Goal: Information Seeking & Learning: Learn about a topic

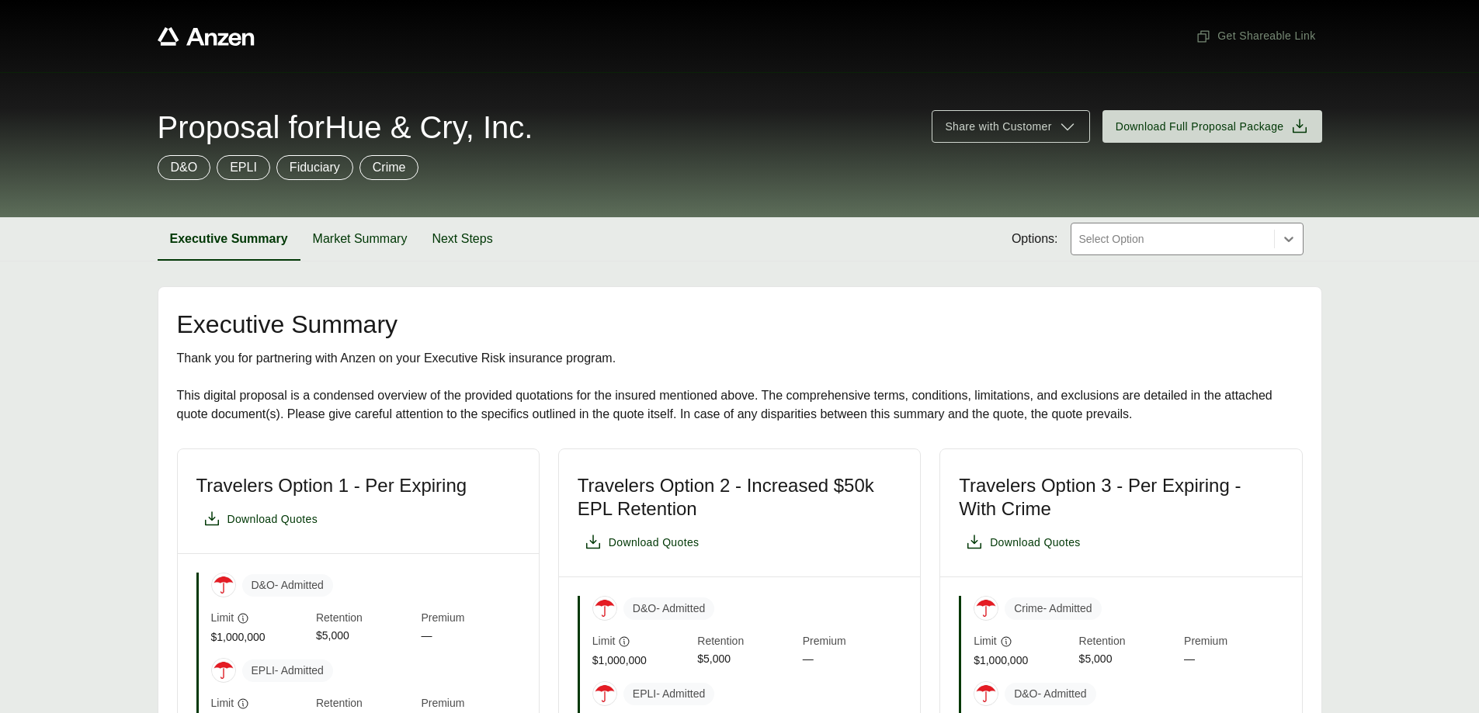
scroll to position [699, 0]
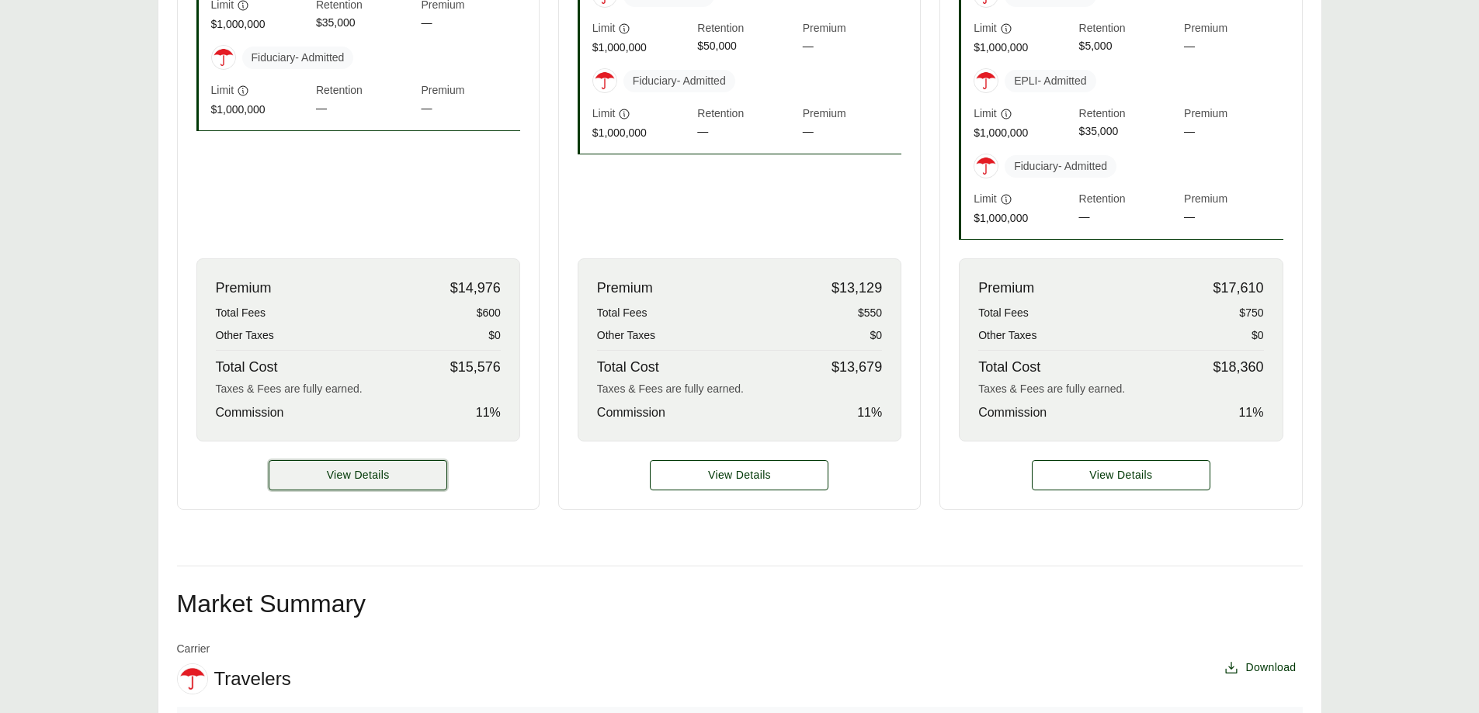
click at [361, 466] on button "View Details" at bounding box center [358, 475] width 179 height 30
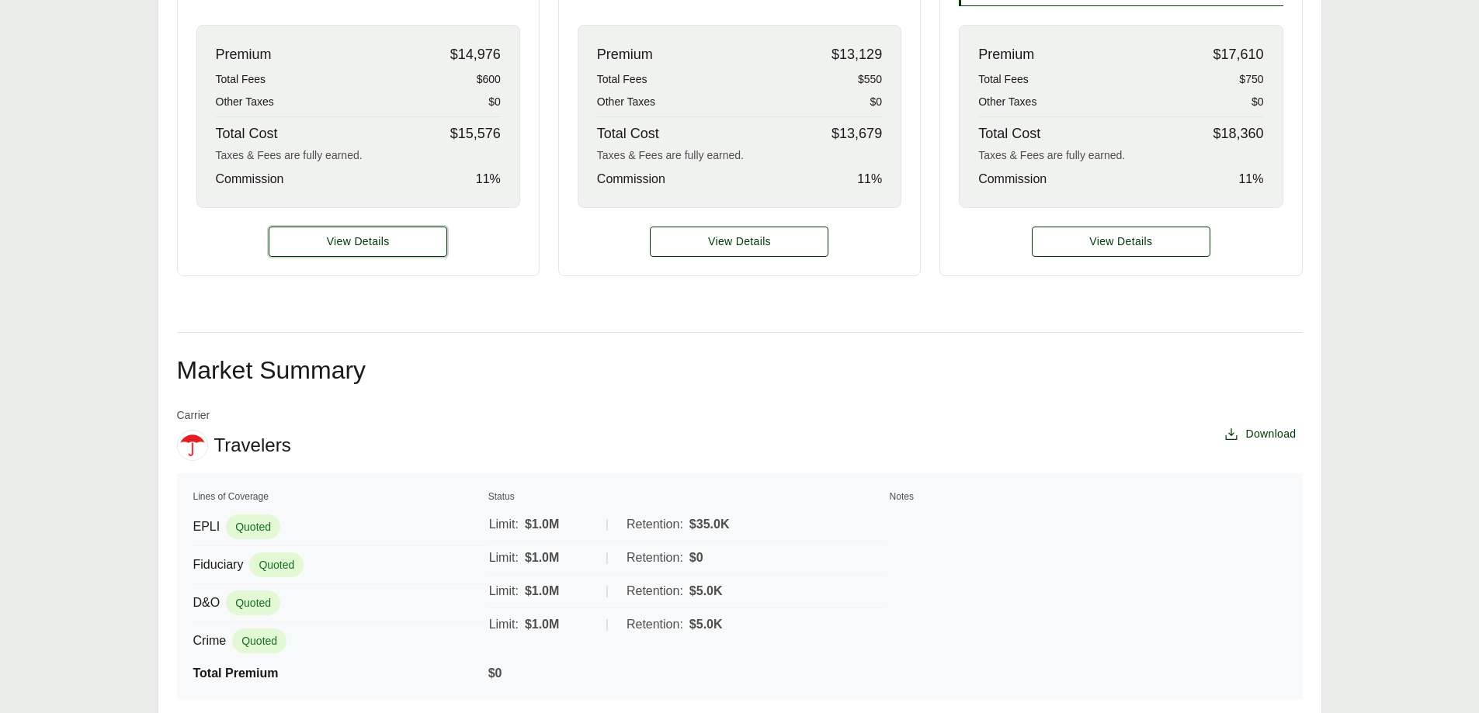
scroll to position [931, 0]
click at [376, 254] on button "View Details" at bounding box center [358, 242] width 179 height 30
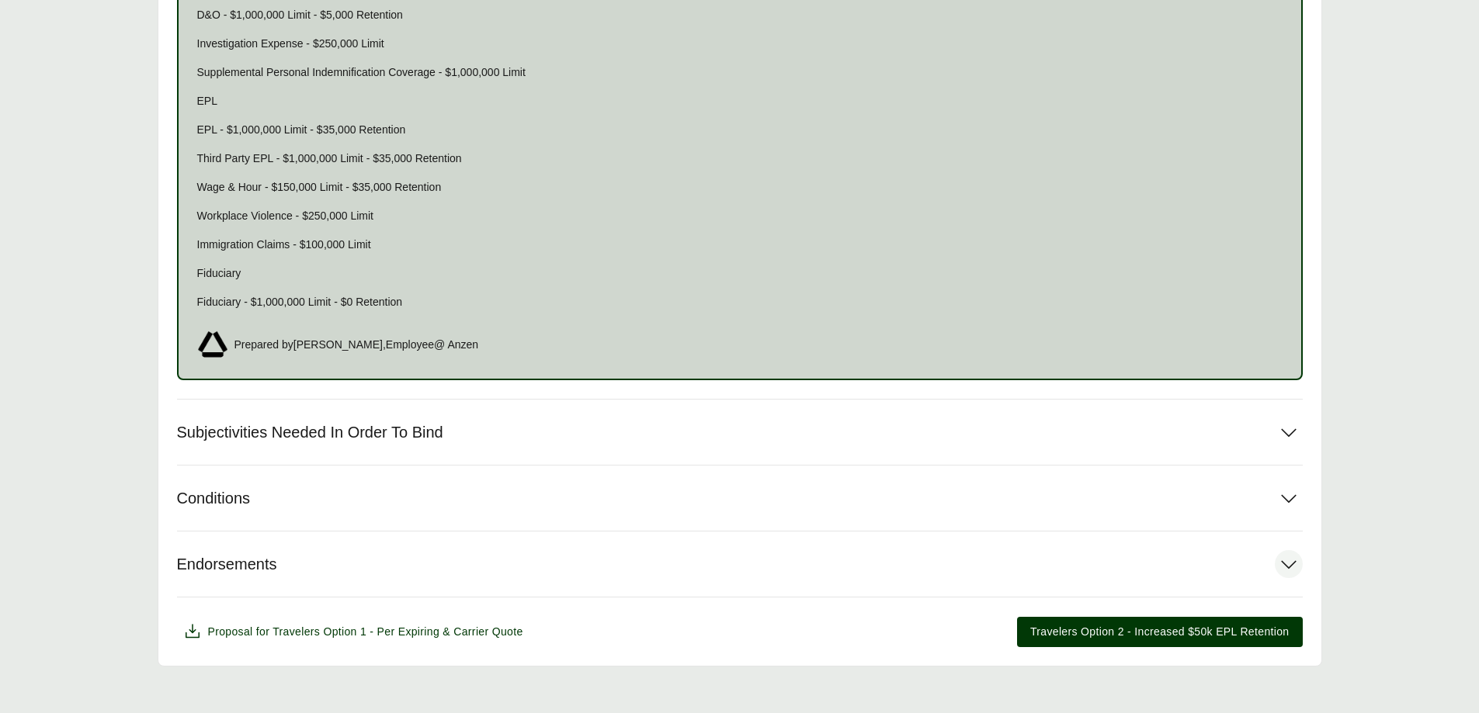
scroll to position [1037, 0]
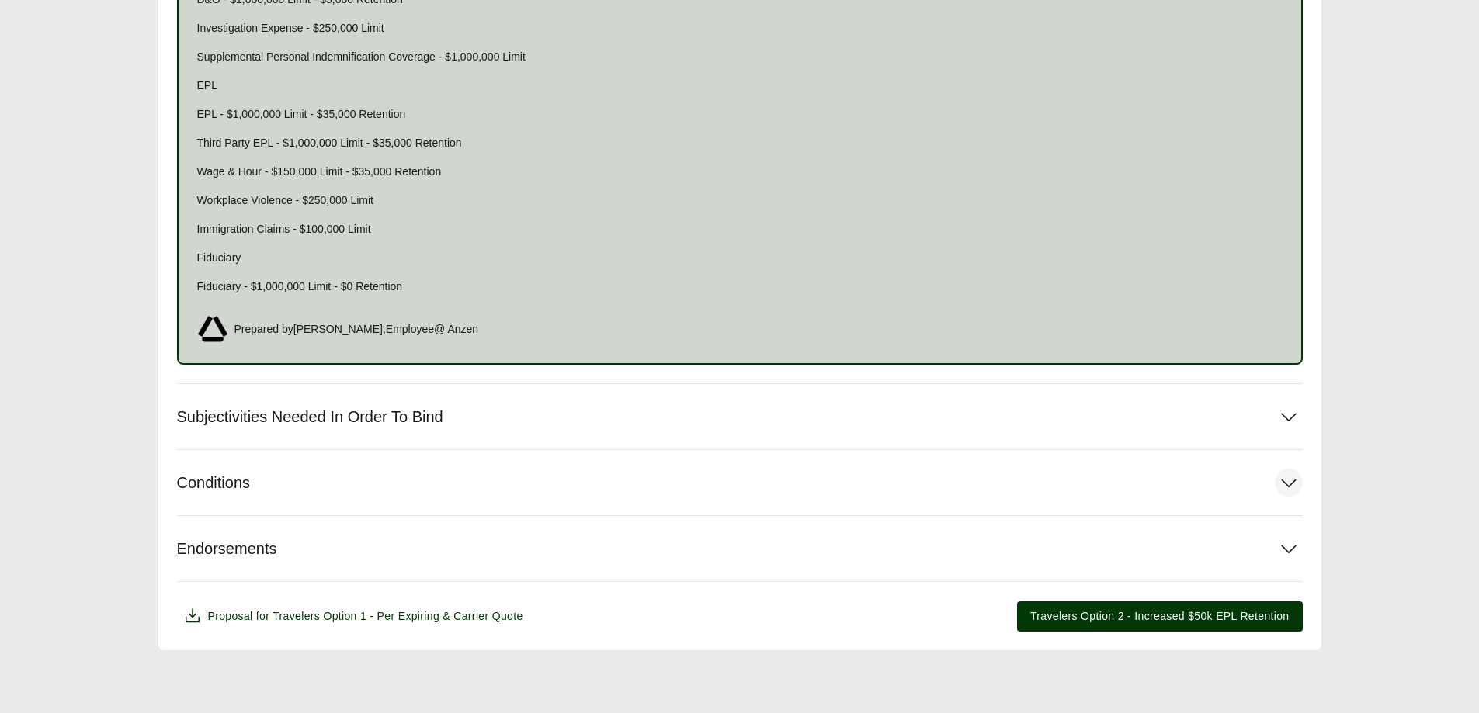
click at [198, 490] on span "Conditions" at bounding box center [214, 483] width 74 height 19
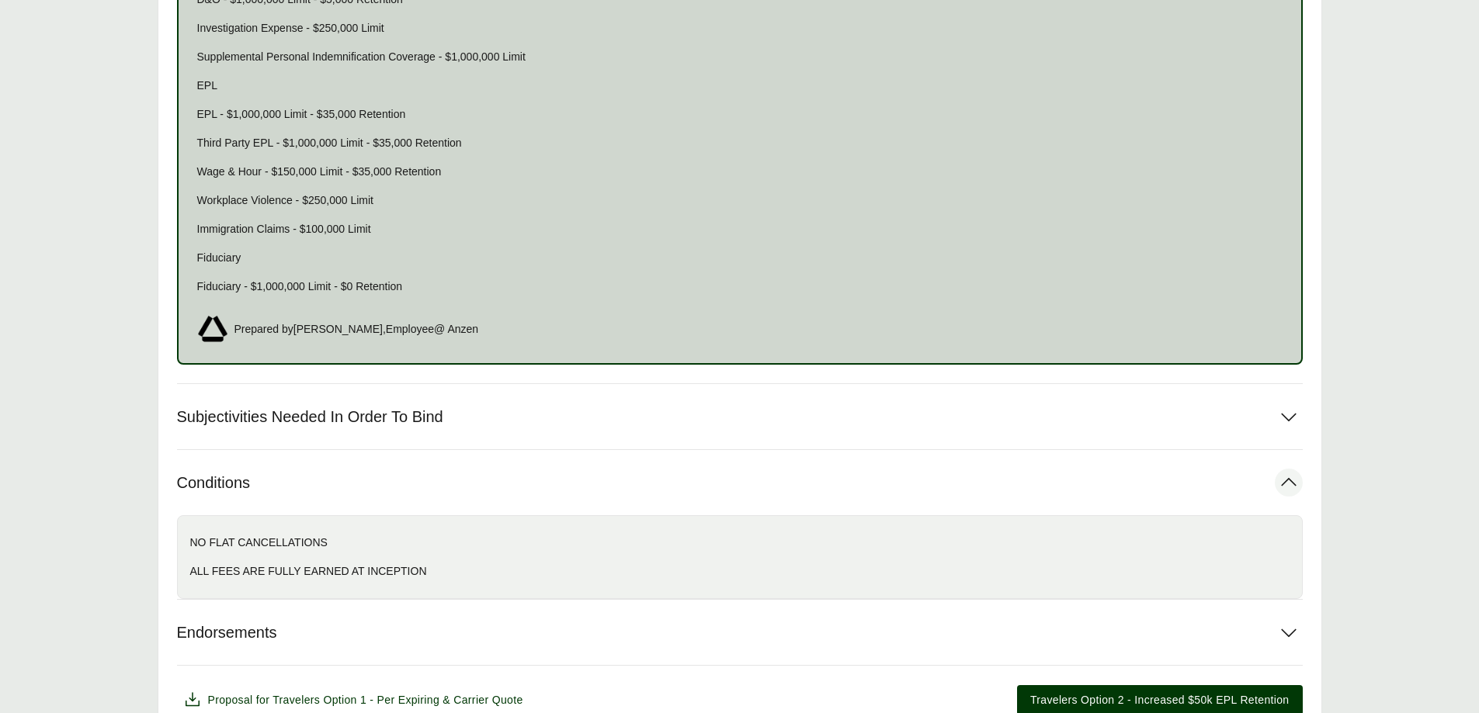
click at [231, 477] on span "Conditions" at bounding box center [214, 483] width 74 height 19
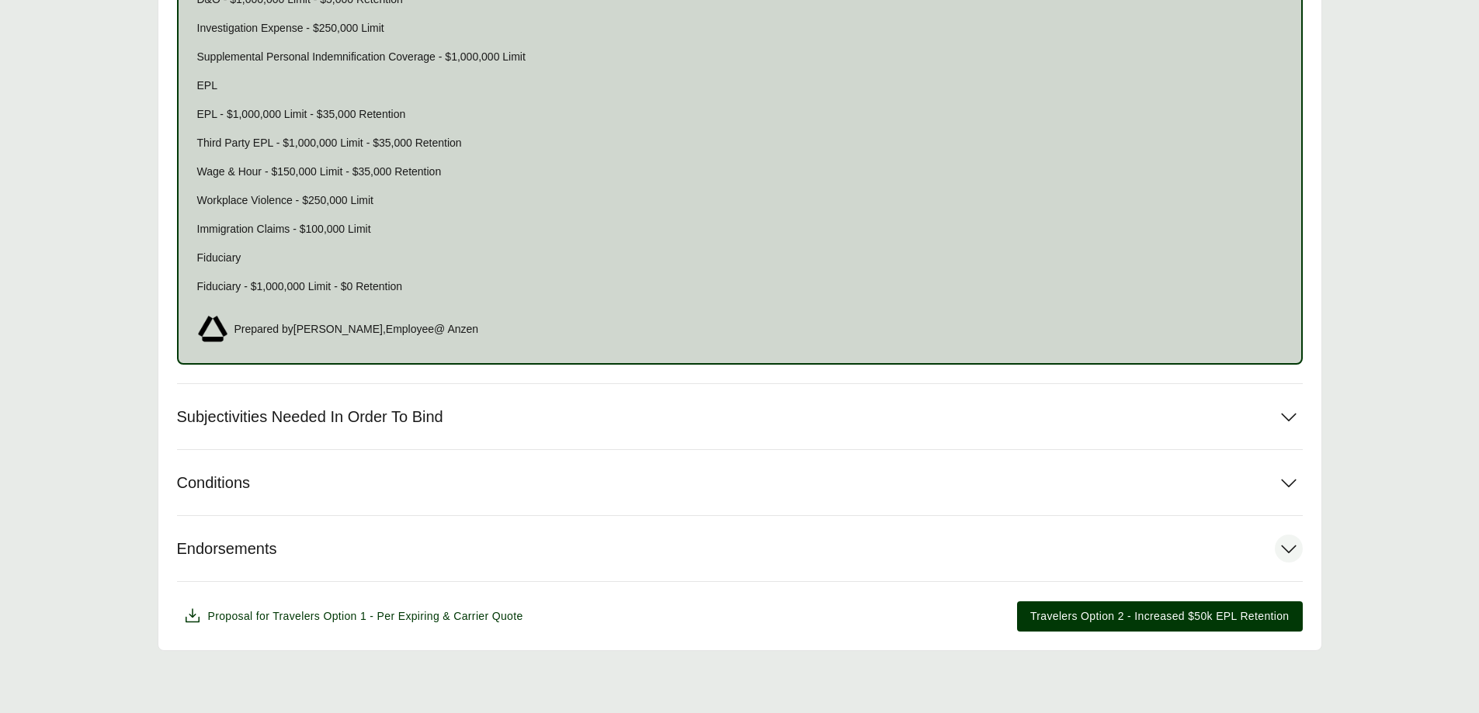
click at [223, 527] on button "Endorsements" at bounding box center [740, 548] width 1126 height 65
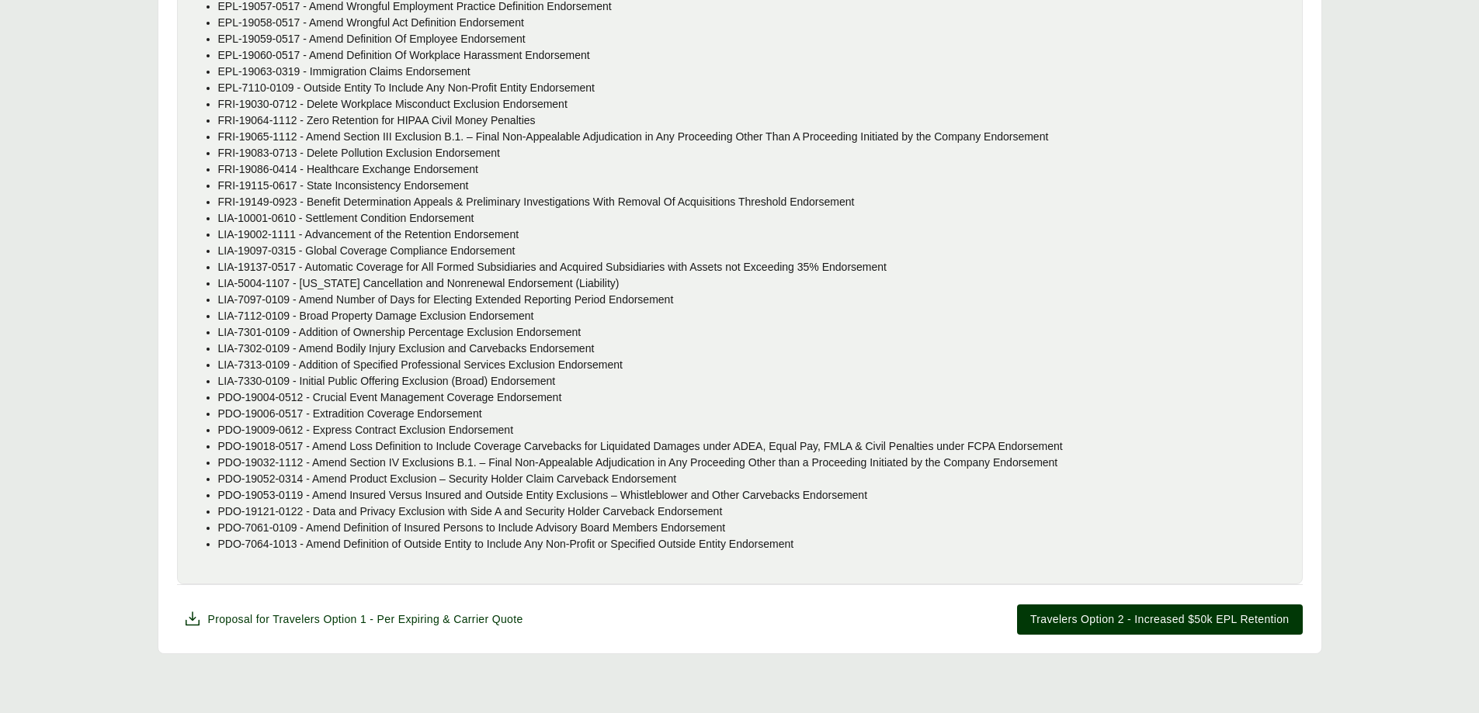
scroll to position [1903, 0]
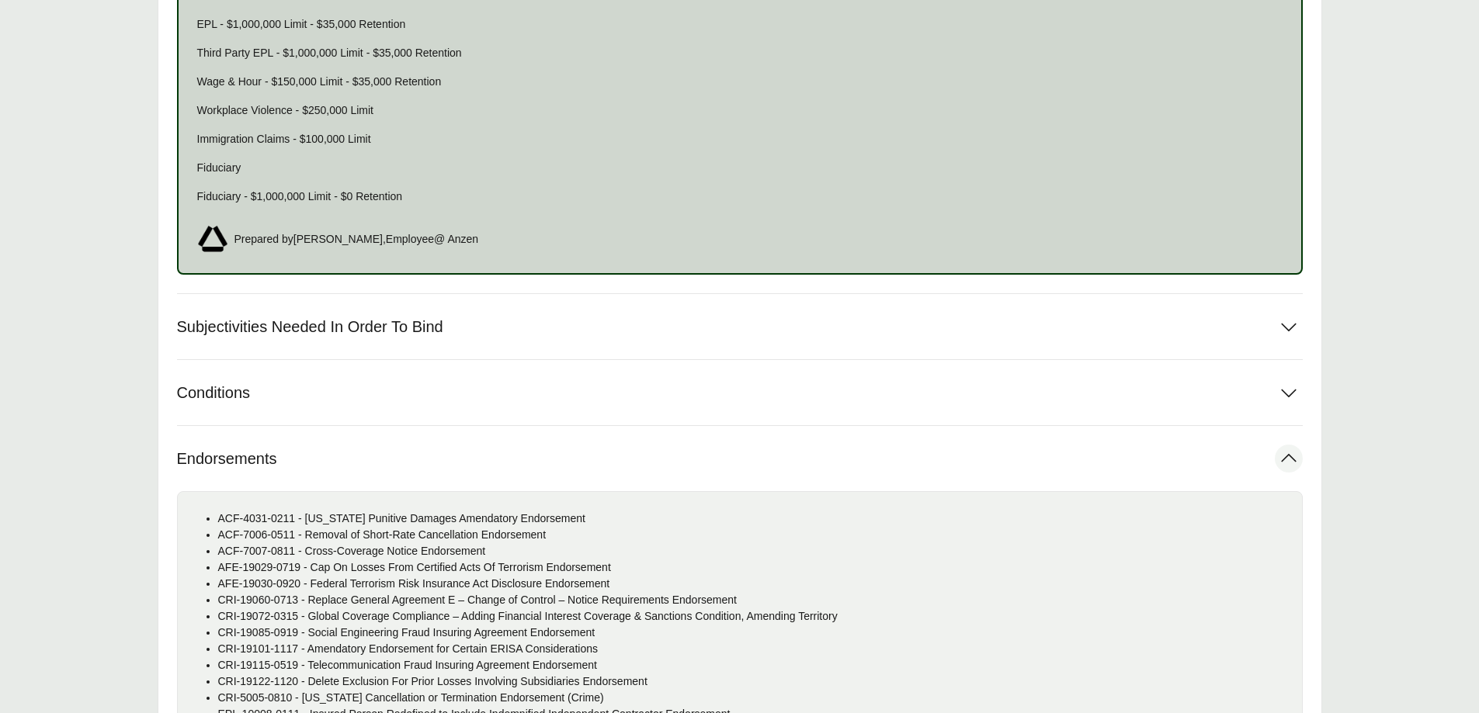
click at [220, 465] on span "Endorsements" at bounding box center [227, 458] width 100 height 19
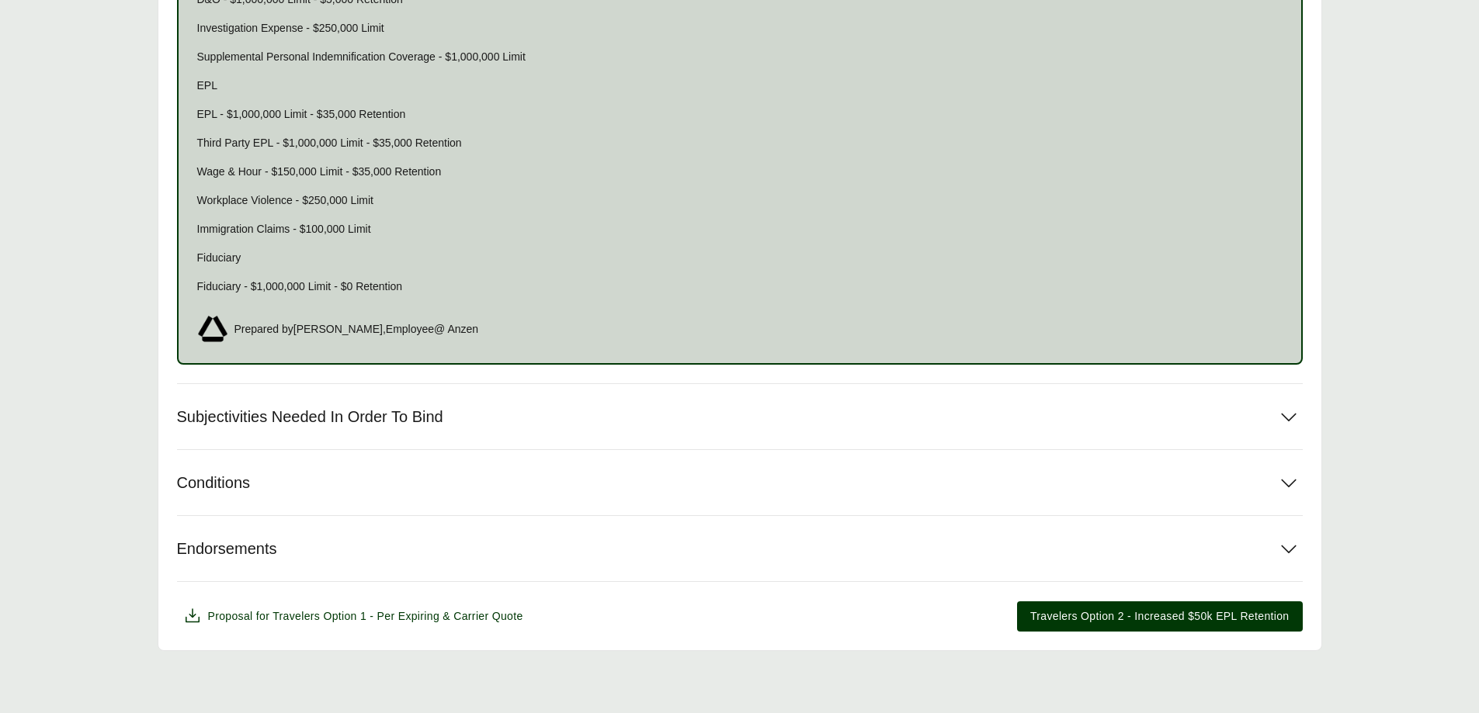
scroll to position [1037, 0]
click at [279, 413] on span "Subjectivities Needed In Order To Bind" at bounding box center [310, 417] width 266 height 19
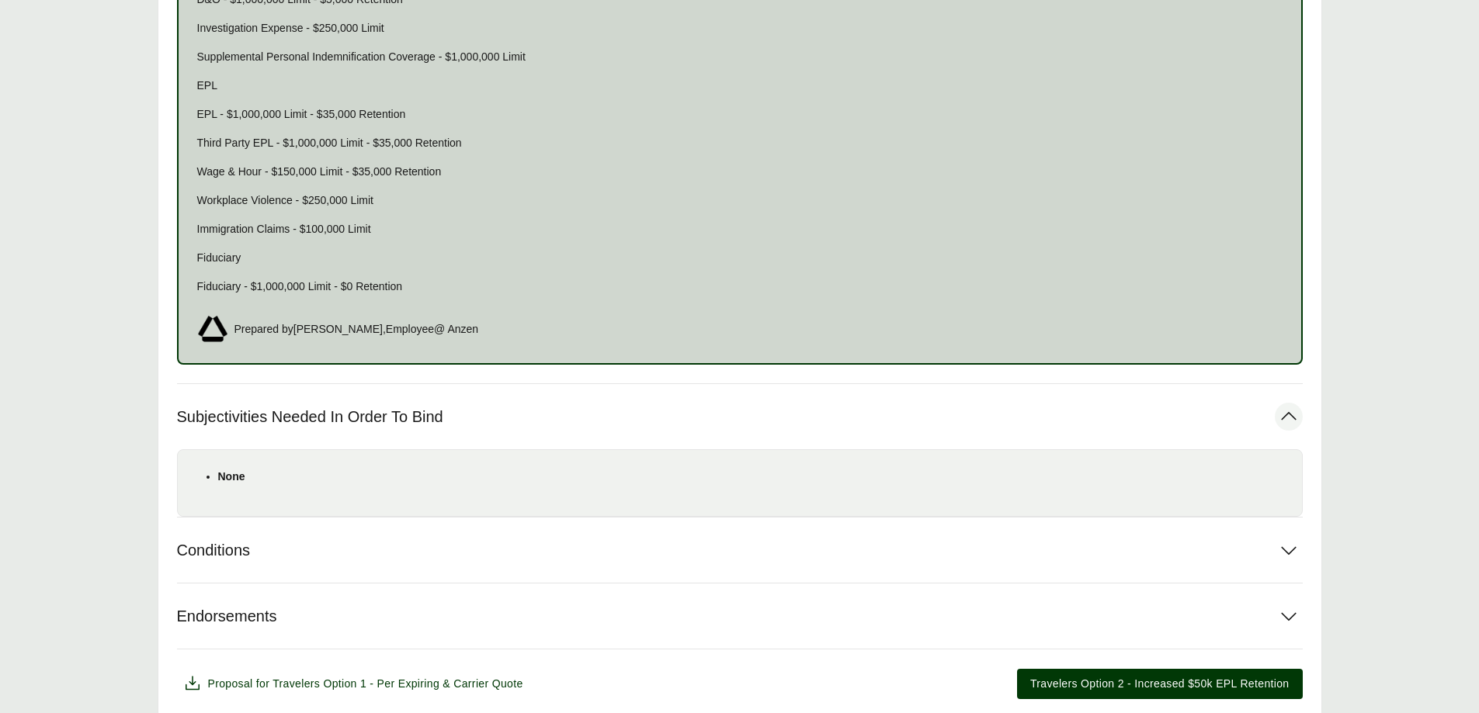
click at [278, 413] on span "Subjectivities Needed In Order To Bind" at bounding box center [310, 417] width 266 height 19
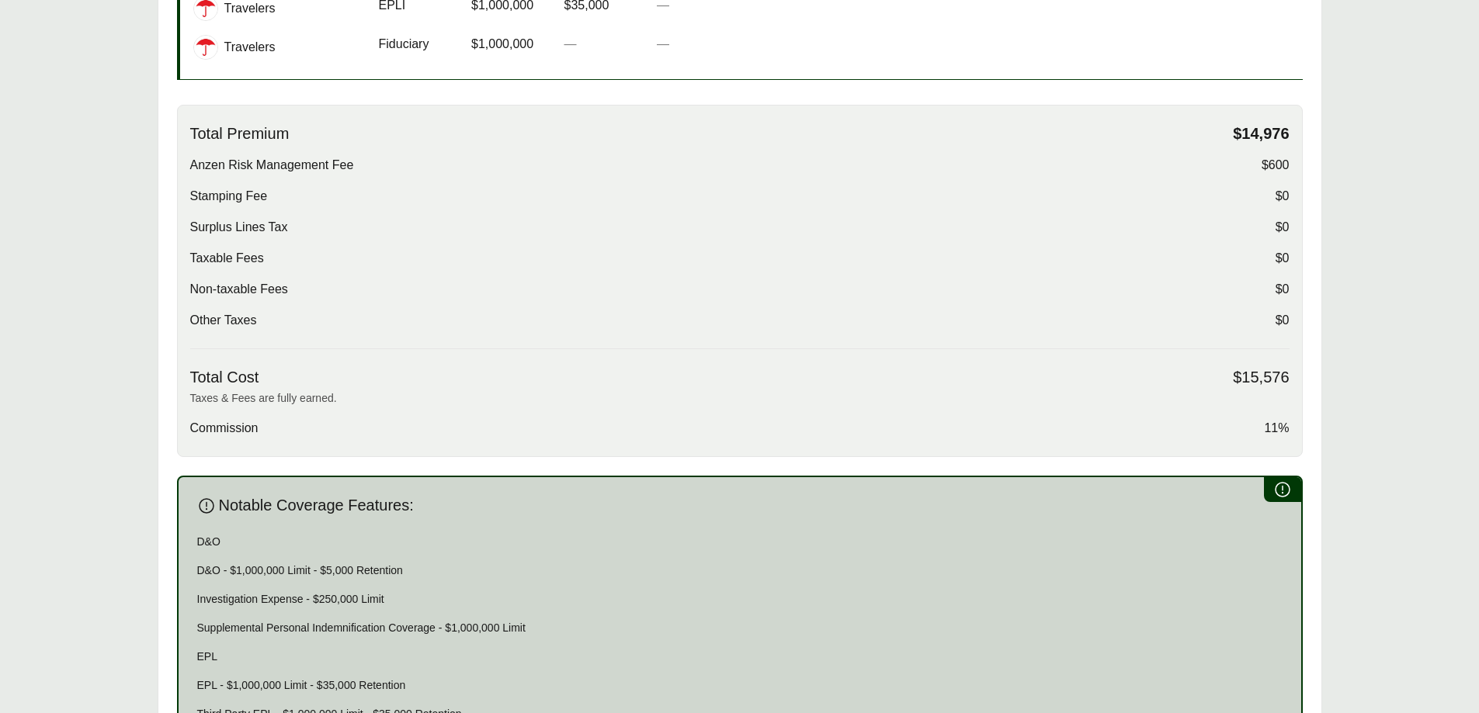
scroll to position [0, 0]
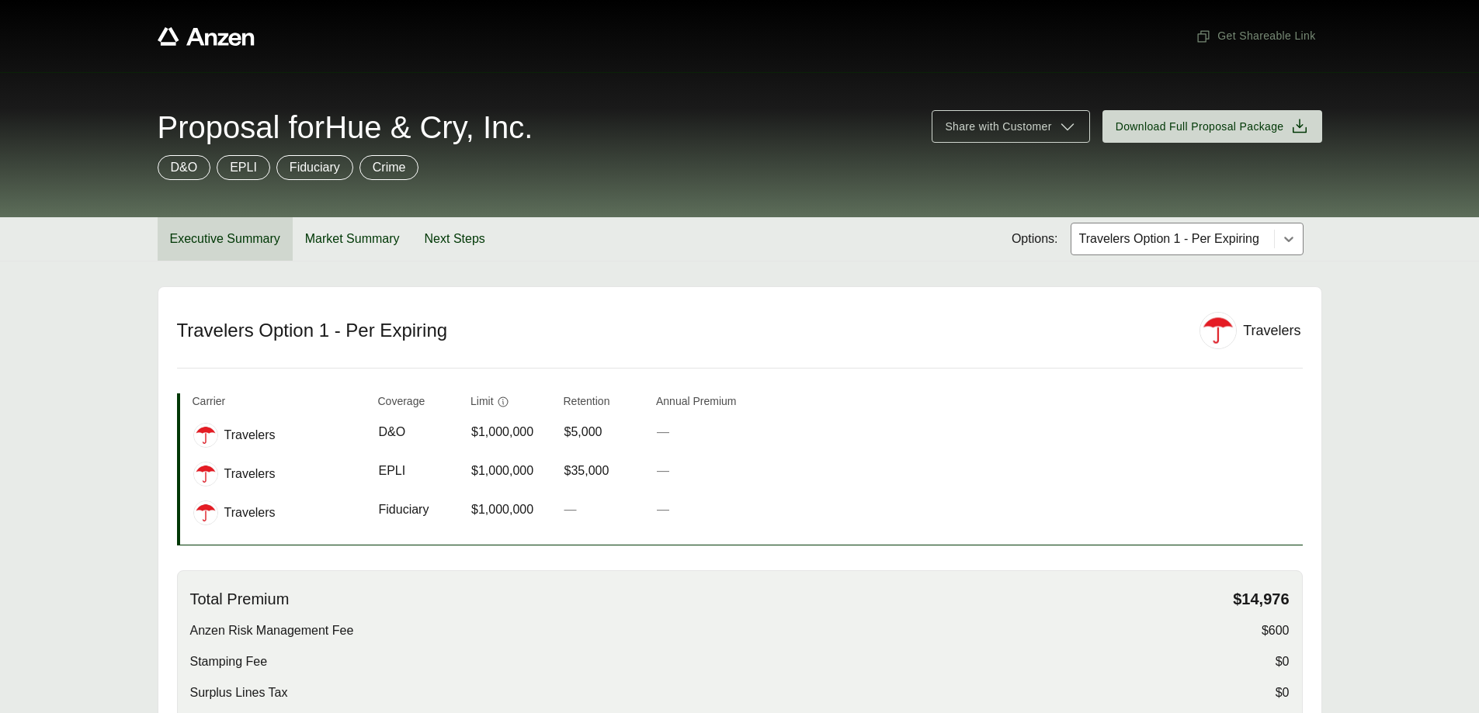
click at [241, 243] on button "Executive Summary" at bounding box center [225, 238] width 135 height 43
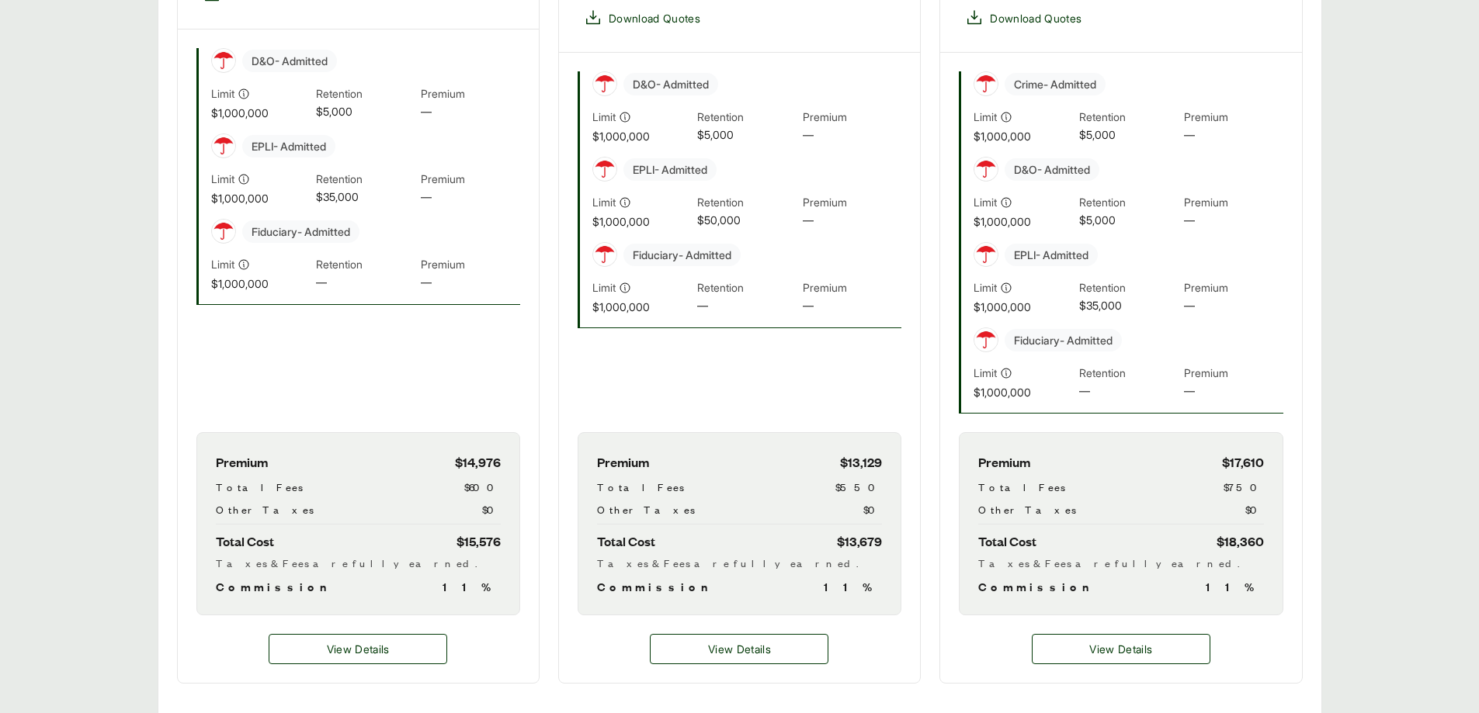
scroll to position [699, 0]
